Goal: Information Seeking & Learning: Understand process/instructions

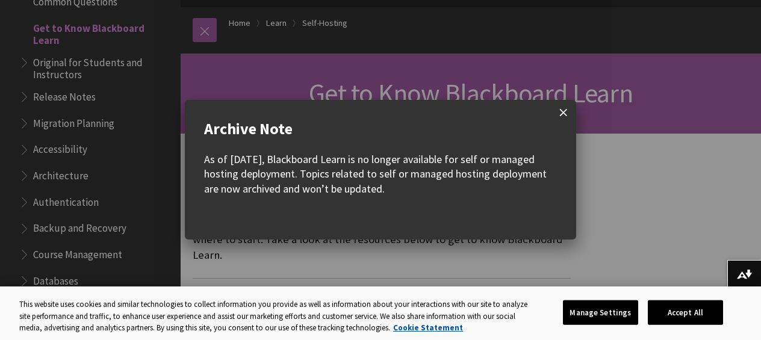
click at [564, 110] on span at bounding box center [563, 112] width 25 height 25
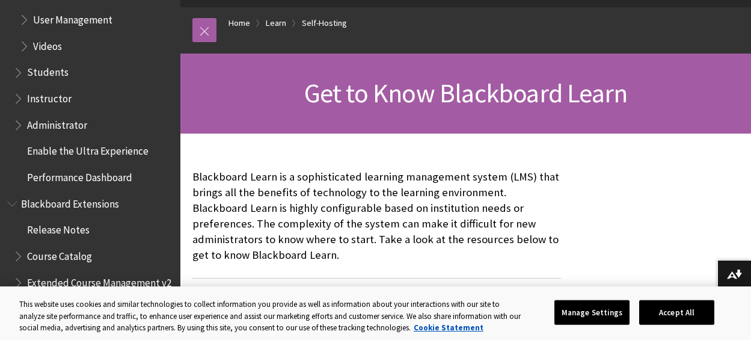
scroll to position [1676, 0]
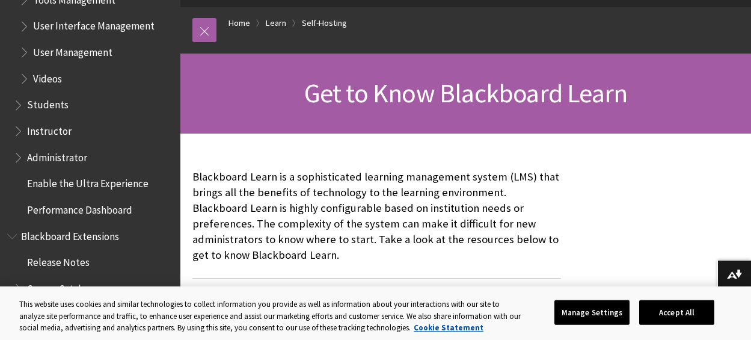
click at [44, 132] on span "Instructor" at bounding box center [49, 129] width 45 height 16
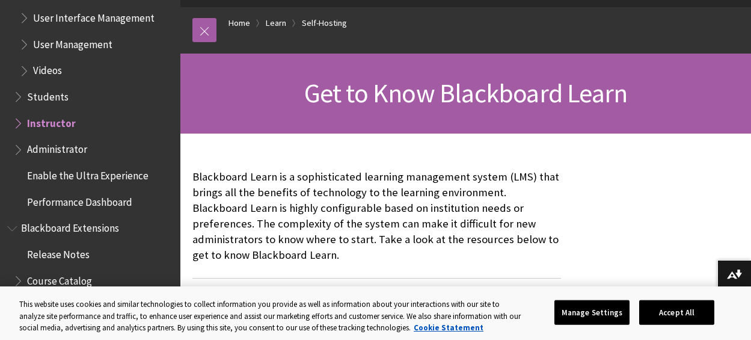
scroll to position [1668, 0]
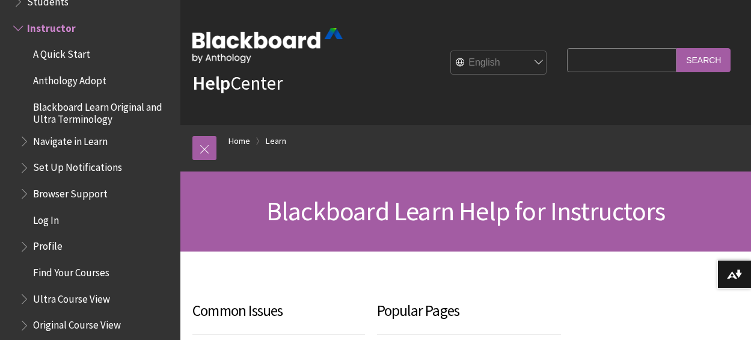
click at [58, 55] on span "A Quick Start" at bounding box center [61, 53] width 57 height 16
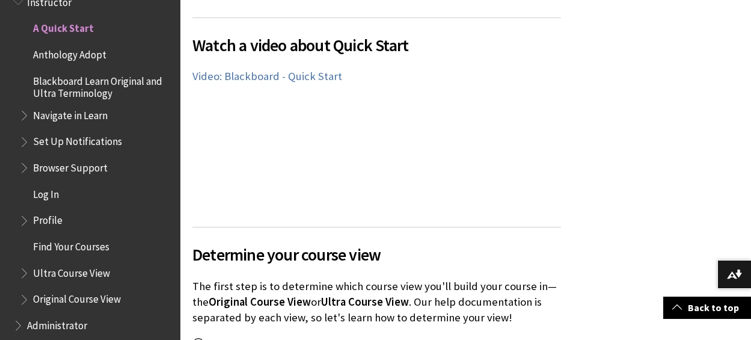
scroll to position [839, 0]
